Goal: Entertainment & Leisure: Consume media (video, audio)

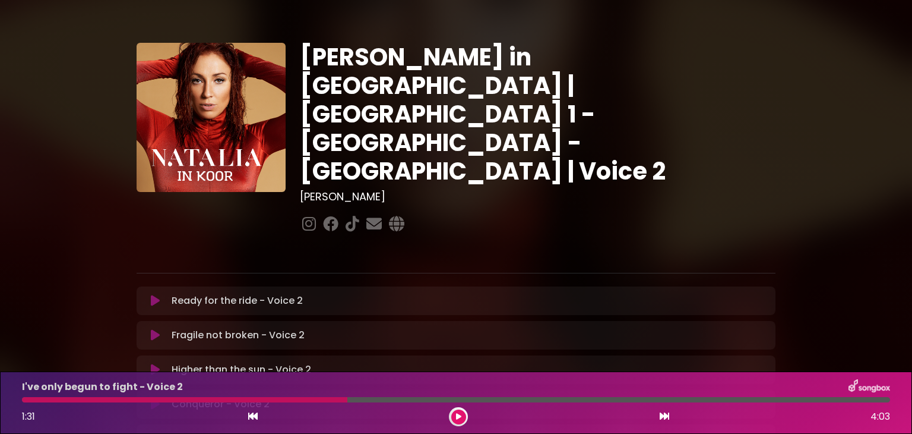
scroll to position [338, 0]
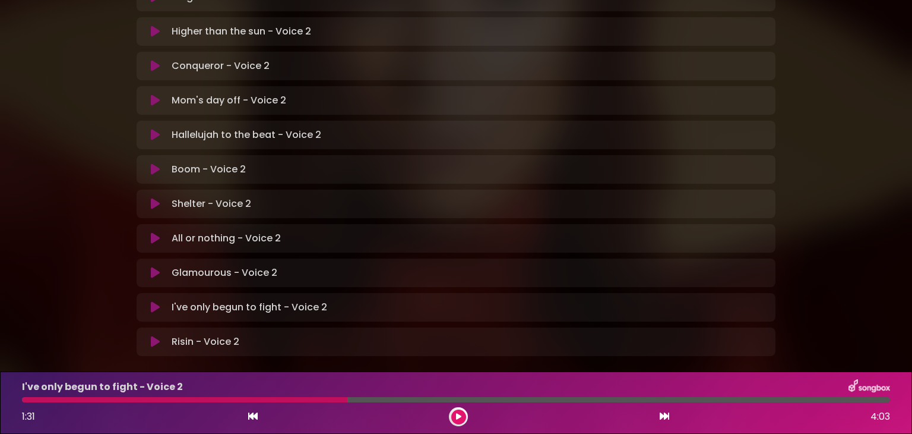
click at [459, 416] on icon at bounding box center [458, 416] width 5 height 7
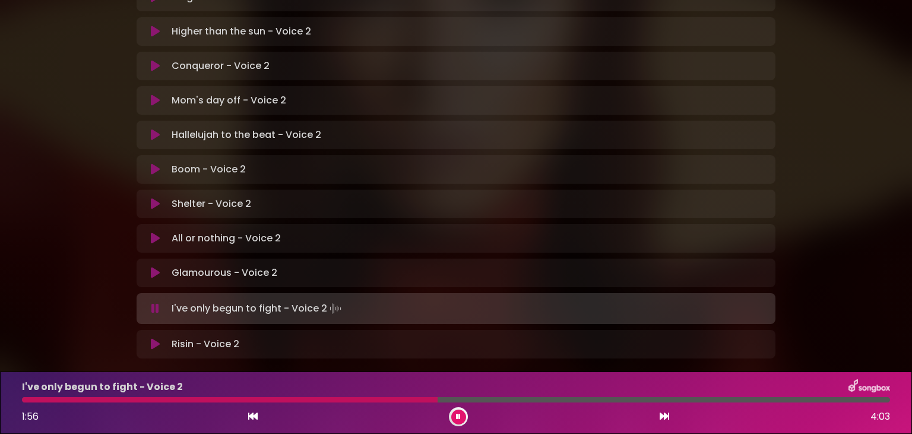
click at [344, 397] on div at bounding box center [230, 399] width 416 height 5
click at [343, 397] on div at bounding box center [225, 399] width 406 height 5
click at [343, 397] on div at bounding box center [224, 399] width 404 height 5
click at [343, 397] on div at bounding box center [225, 399] width 406 height 5
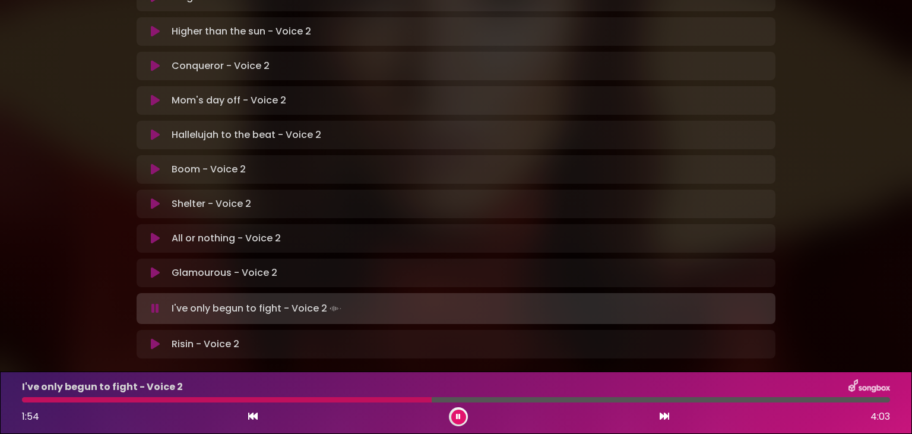
click at [343, 397] on div at bounding box center [227, 399] width 410 height 5
click at [342, 400] on div at bounding box center [185, 399] width 327 height 5
click at [342, 421] on div "2:02 4:03" at bounding box center [456, 416] width 883 height 19
click at [344, 398] on div at bounding box center [243, 399] width 442 height 5
click at [344, 398] on div at bounding box center [220, 399] width 397 height 5
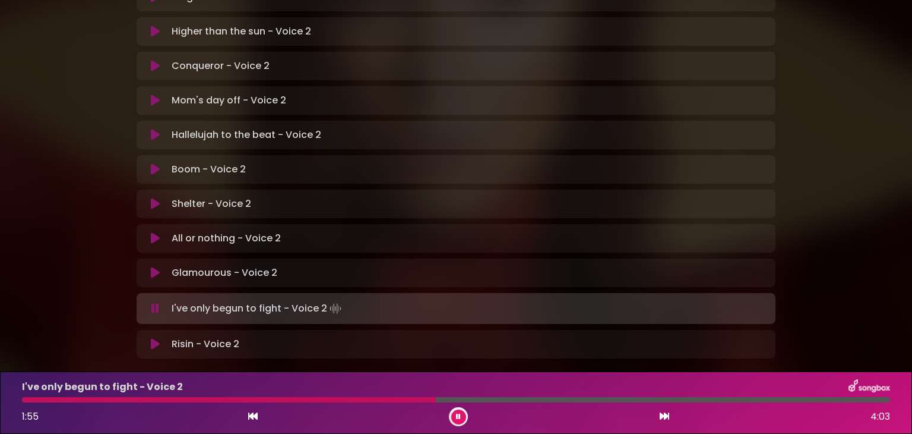
click at [25, 399] on div at bounding box center [229, 399] width 414 height 5
click at [473, 396] on div "I've only begun to fight - Voice 2 2:32 4:03" at bounding box center [456, 402] width 883 height 47
click at [470, 395] on div "I've only begun to fight - Voice 2 2:34 4:03" at bounding box center [456, 402] width 883 height 47
click at [470, 401] on div at bounding box center [300, 399] width 556 height 5
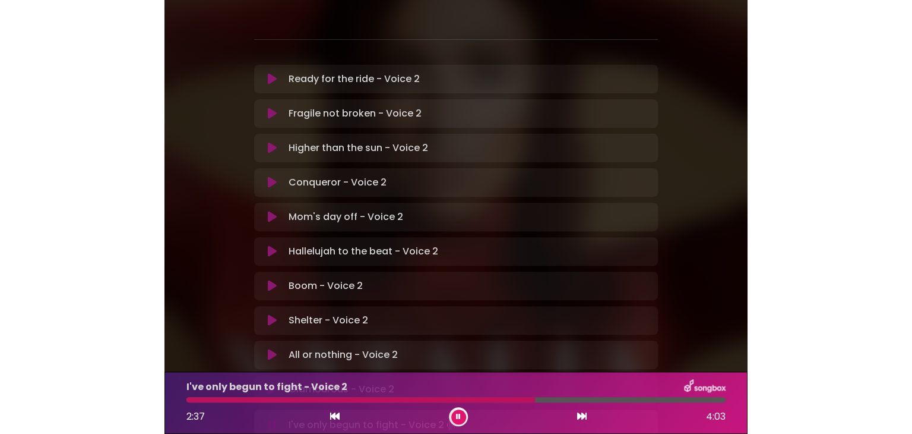
scroll to position [336, 0]
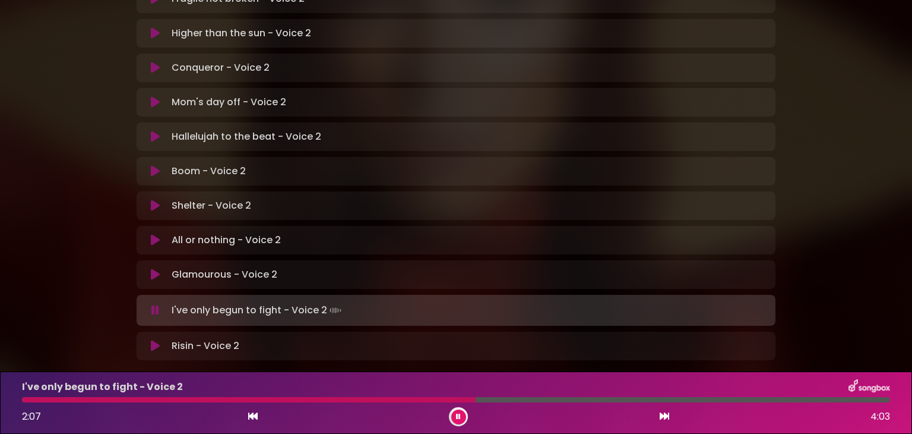
drag, startPoint x: 468, startPoint y: 400, endPoint x: 460, endPoint y: 362, distance: 38.9
click at [460, 362] on div "[PERSON_NAME] in [GEOGRAPHIC_DATA] | [GEOGRAPHIC_DATA] 1 - [GEOGRAPHIC_DATA] - …" at bounding box center [456, 36] width 912 height 745
click at [480, 400] on div at bounding box center [291, 399] width 538 height 5
click at [456, 412] on button at bounding box center [458, 416] width 15 height 15
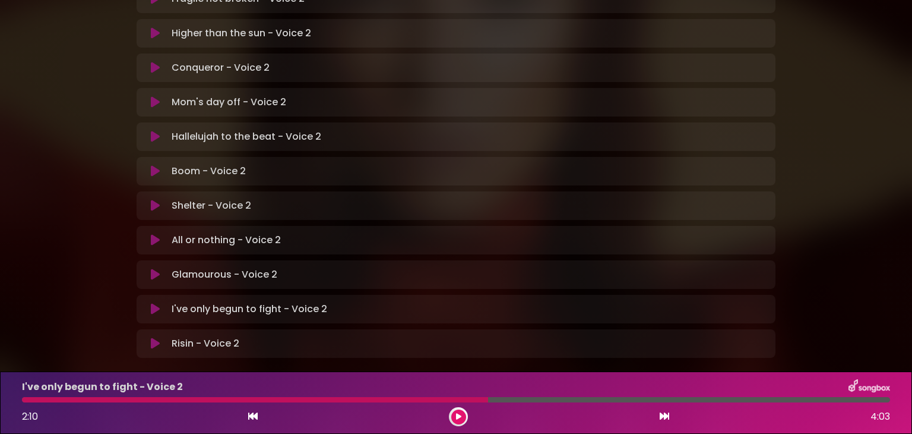
click at [456, 412] on button at bounding box center [458, 416] width 15 height 15
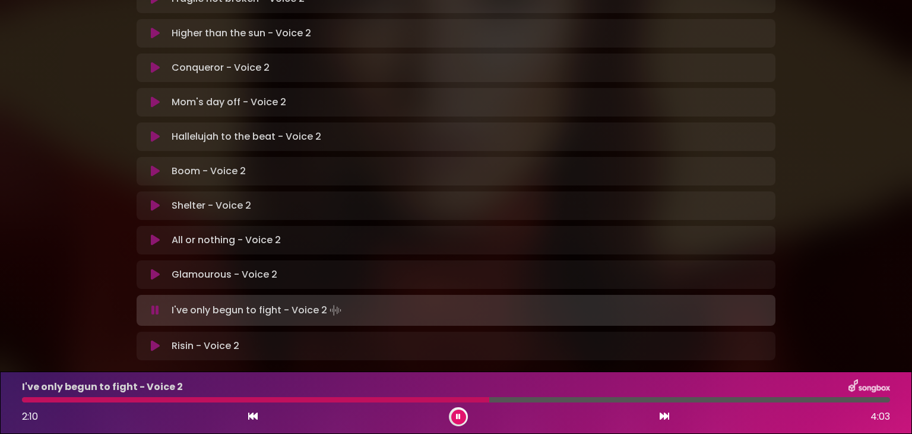
click at [489, 397] on div at bounding box center [255, 399] width 467 height 5
click at [489, 397] on div at bounding box center [292, 399] width 540 height 5
click at [489, 397] on div at bounding box center [257, 399] width 470 height 5
click at [489, 397] on div at bounding box center [255, 399] width 467 height 5
click at [489, 397] on div at bounding box center [291, 399] width 539 height 5
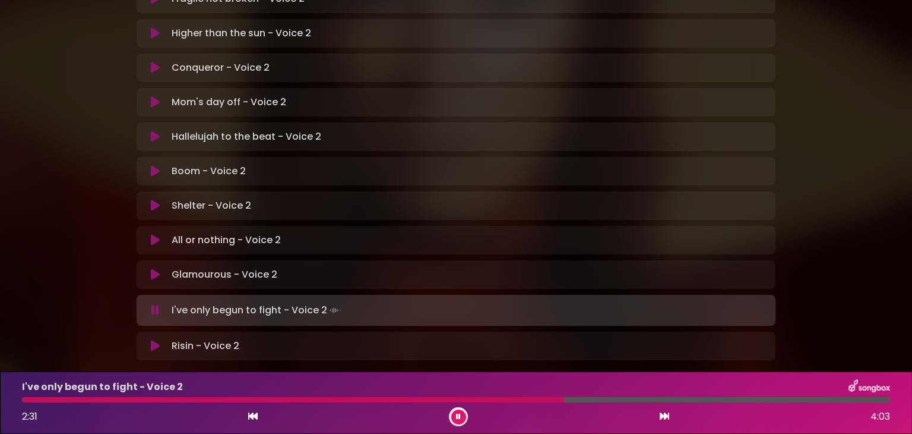
click at [489, 397] on div at bounding box center [293, 399] width 542 height 5
click at [489, 397] on div at bounding box center [291, 399] width 539 height 5
click at [684, 401] on div at bounding box center [387, 399] width 730 height 5
click at [684, 401] on div at bounding box center [386, 399] width 729 height 5
click at [687, 396] on div "I've only begun to fight - Voice 2 3:57 4:03" at bounding box center [456, 402] width 883 height 47
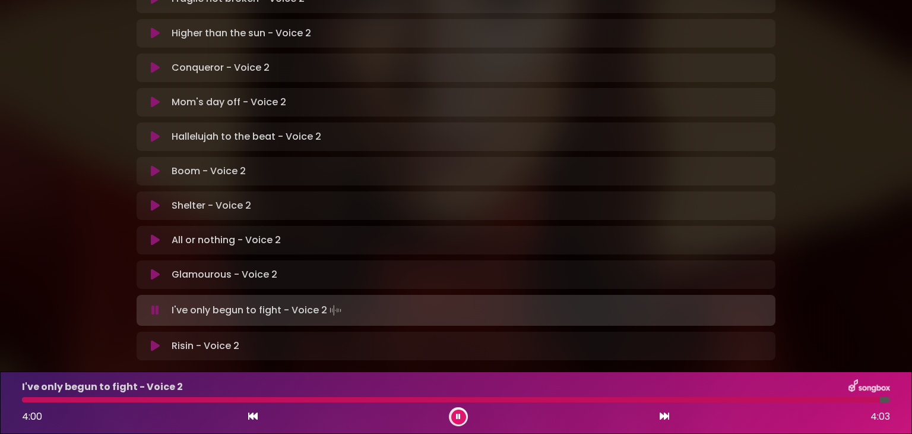
click at [687, 403] on div "I've only begun to fight - Voice 2 4:00 4:03" at bounding box center [456, 402] width 883 height 47
click at [687, 402] on div "I've only begun to fight - Voice 2 4:02 4:03" at bounding box center [456, 402] width 883 height 47
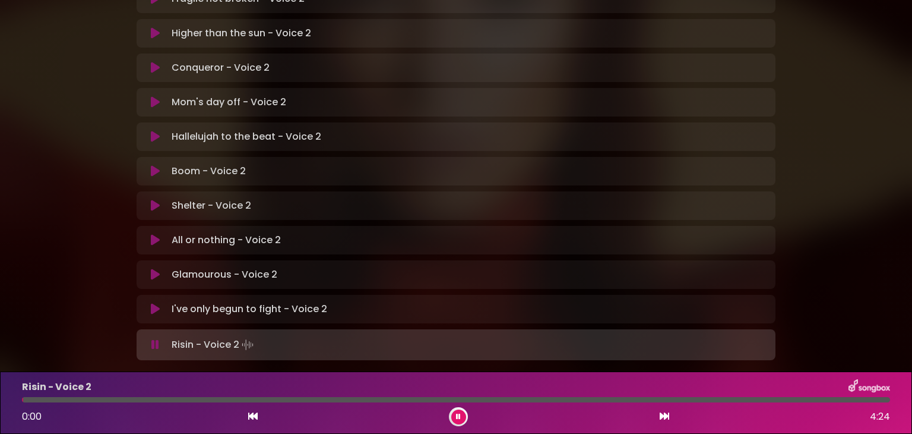
click at [461, 416] on button at bounding box center [458, 416] width 15 height 15
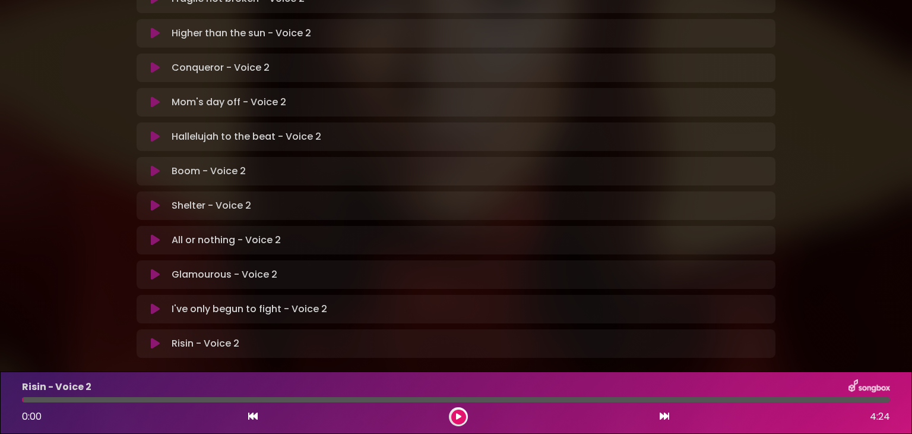
click at [150, 303] on button at bounding box center [155, 309] width 23 height 12
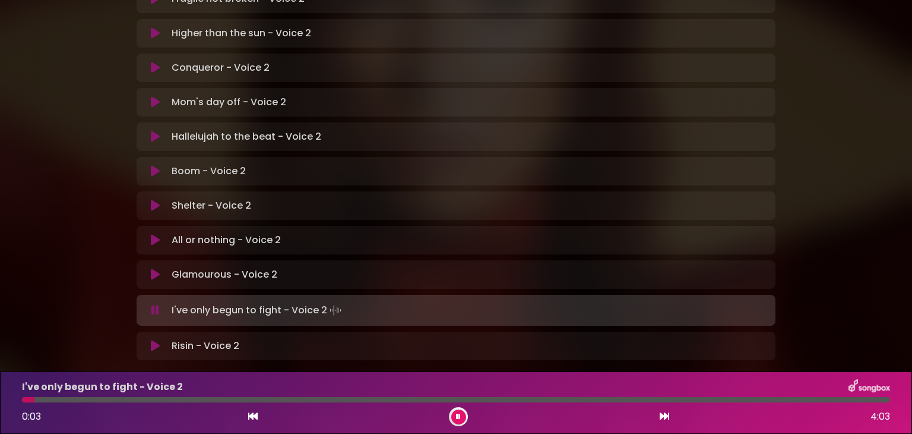
click at [454, 415] on button at bounding box center [458, 416] width 15 height 15
